Goal: Check status

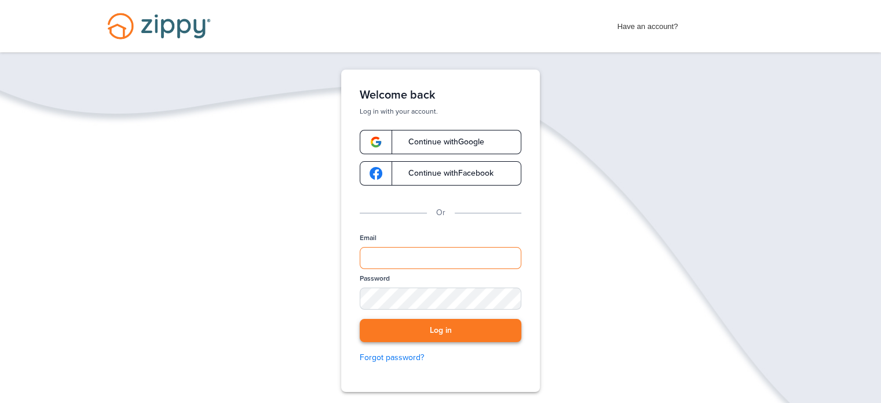
type input "**********"
click at [440, 333] on button "Log in" at bounding box center [441, 331] width 162 height 24
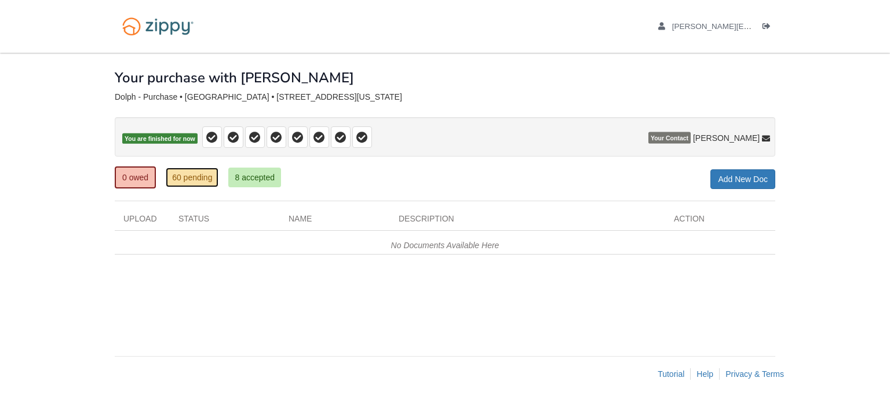
click at [202, 179] on link "60 pending" at bounding box center [192, 177] width 53 height 20
